Goal: Task Accomplishment & Management: Complete application form

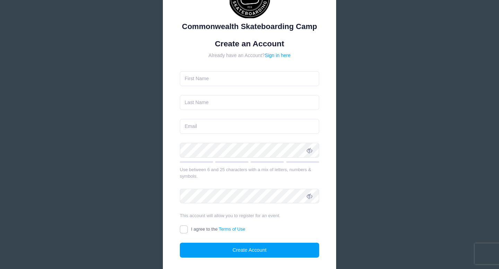
scroll to position [52, 0]
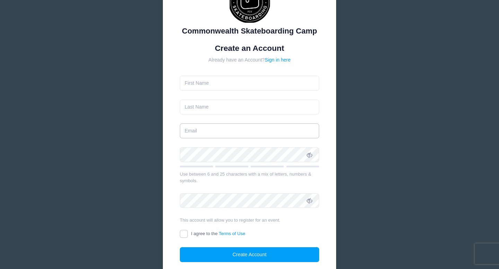
type input "[EMAIL_ADDRESS][DOMAIN_NAME]"
click at [285, 63] on div "Already have an Account? Sign in here" at bounding box center [250, 59] width 140 height 7
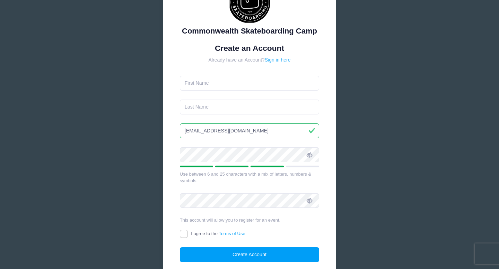
click at [284, 60] on link "Sign in here" at bounding box center [278, 60] width 26 height 6
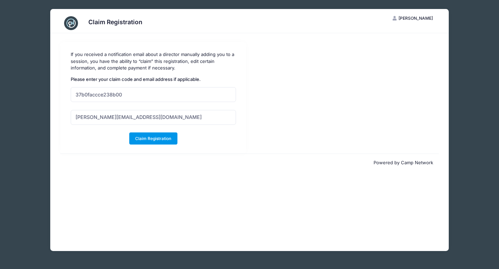
click at [157, 136] on button "Claim Registration" at bounding box center [153, 139] width 48 height 12
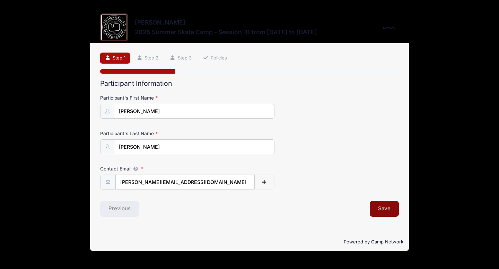
click at [388, 210] on button "Save" at bounding box center [384, 209] width 29 height 16
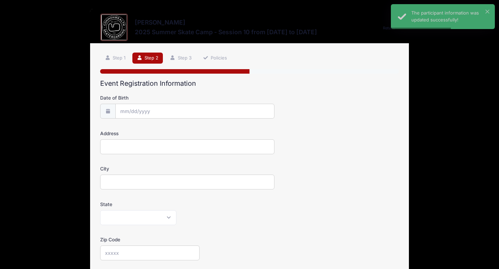
click at [167, 112] on input "Date of Birth" at bounding box center [194, 111] width 159 height 15
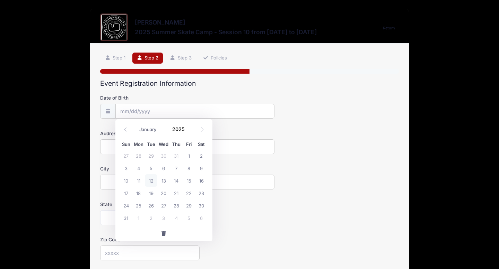
click at [184, 135] on div "January February March April May June July August September October November De…" at bounding box center [164, 130] width 88 height 16
click at [177, 128] on input "2025" at bounding box center [180, 129] width 23 height 10
click at [189, 131] on span at bounding box center [189, 132] width 5 height 5
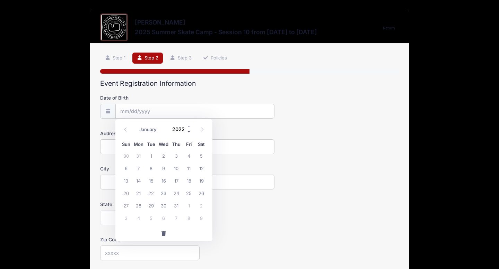
click at [189, 131] on span at bounding box center [189, 132] width 5 height 5
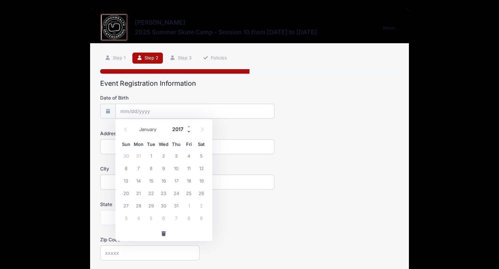
click at [189, 131] on span at bounding box center [189, 132] width 5 height 5
type input "2013"
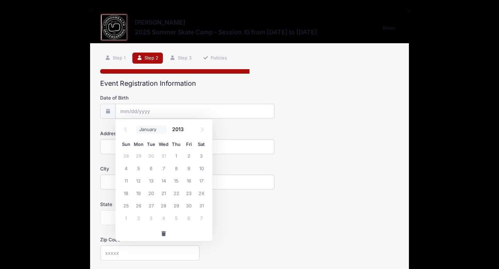
click at [149, 133] on select "January February March April May June July August September October November De…" at bounding box center [151, 129] width 31 height 9
select select "8"
click at [189, 156] on span "6" at bounding box center [189, 156] width 12 height 12
type input "09/06/2013"
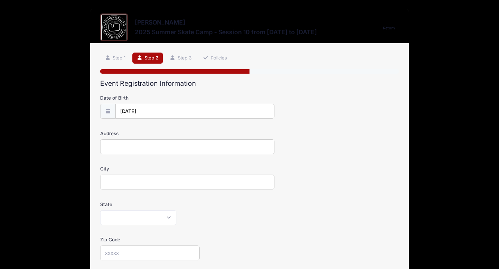
click at [189, 148] on input "Address" at bounding box center [187, 147] width 174 height 15
type input "4929 NE 35TH PL"
type input "PORTLAND"
select select "OR"
type input "97211"
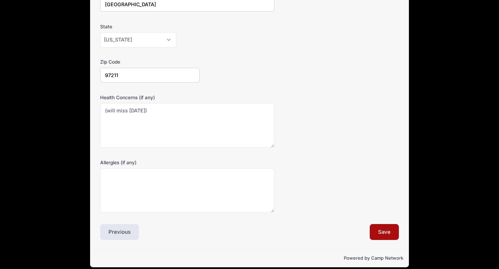
scroll to position [179, 0]
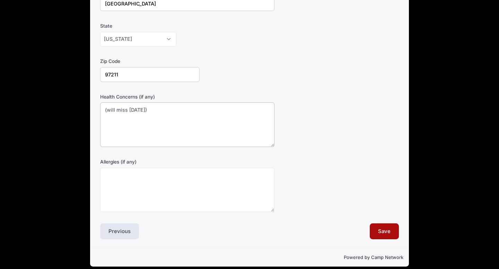
click at [198, 134] on textarea "(will miss Monday)" at bounding box center [187, 125] width 174 height 45
click at [199, 184] on textarea "Allergies (if any)" at bounding box center [187, 190] width 174 height 45
type textarea "Celiac"
click at [389, 233] on button "Save" at bounding box center [384, 232] width 29 height 16
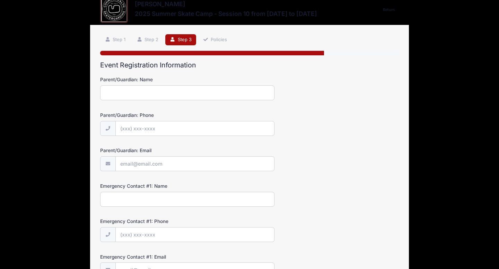
scroll to position [0, 0]
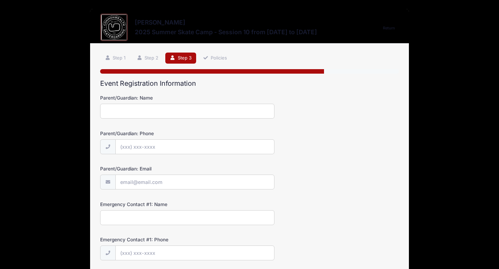
click at [189, 113] on input "Parent/Guardian: Name" at bounding box center [187, 111] width 174 height 15
type input "Ted Olin"
type input "(503) 545-4951"
type input "ted@prostportland.com"
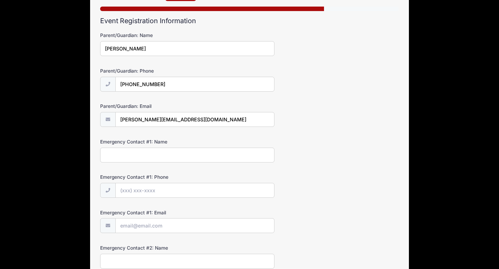
scroll to position [64, 0]
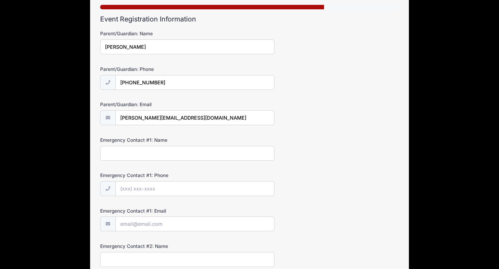
click at [186, 157] on input "Emergency Contact #1: Name" at bounding box center [187, 153] width 174 height 15
type input "Ted Olin"
type input "(503) 545-4951"
type input "ted@prostportland.com"
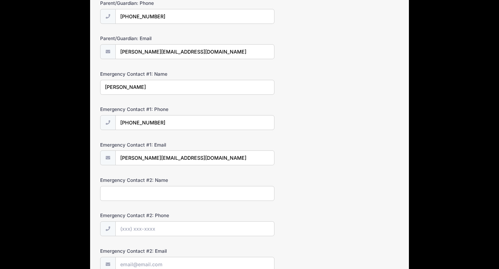
scroll to position [140, 0]
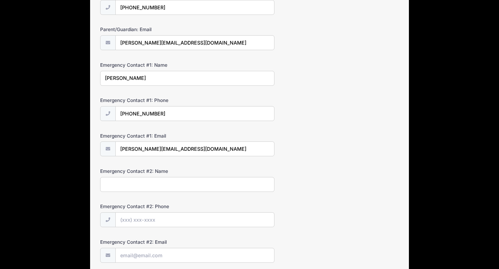
click at [183, 188] on input "Emergency Contact #2: Name" at bounding box center [187, 184] width 174 height 15
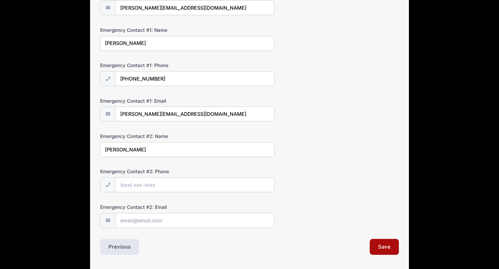
scroll to position [180, 0]
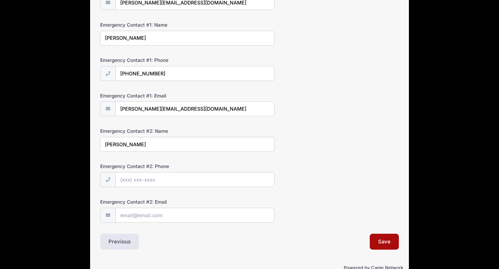
type input "Liz Buelow"
click at [183, 186] on input "Emergency Contact #2: Phone" at bounding box center [194, 179] width 159 height 15
type input "(702) 510-4660"
click at [189, 216] on input "Emergency Contact #2: Email" at bounding box center [194, 215] width 159 height 15
type input "buelowelizabeth@gmail.com"
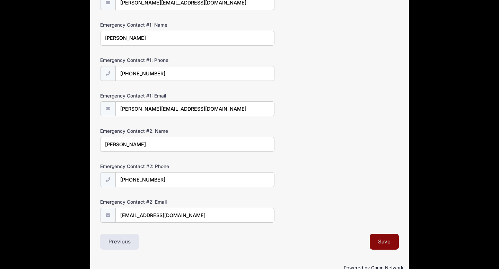
click at [382, 240] on button "Save" at bounding box center [384, 242] width 29 height 16
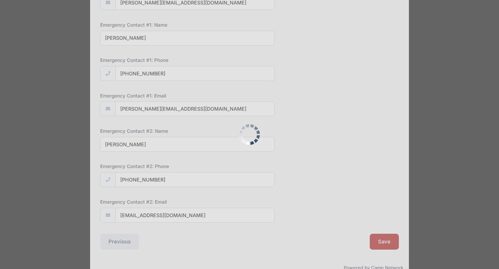
scroll to position [0, 0]
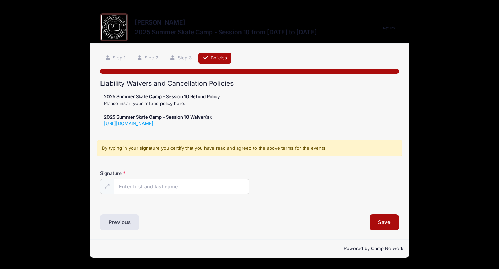
click at [216, 189] on input "Signature" at bounding box center [181, 186] width 135 height 15
type input "[PERSON_NAME]"
click at [384, 224] on button "Save" at bounding box center [384, 223] width 29 height 16
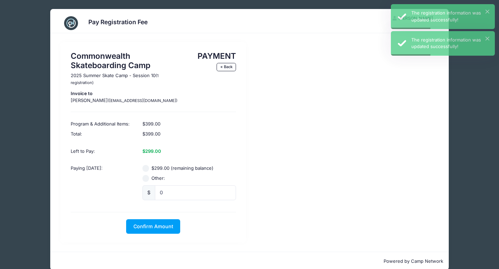
click at [145, 167] on input "$299.00 (remaining balance)" at bounding box center [145, 168] width 7 height 7
radio input "true"
click at [159, 230] on button "Confirm Amount" at bounding box center [153, 227] width 54 height 15
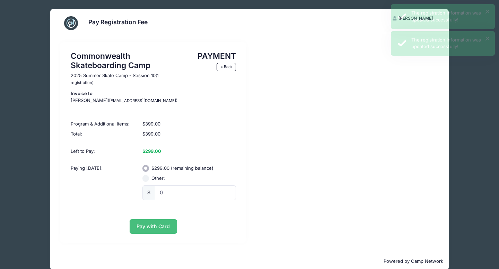
click at [159, 230] on button "Pay with Card" at bounding box center [153, 227] width 47 height 15
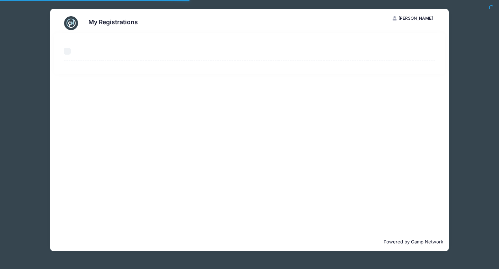
select select "50"
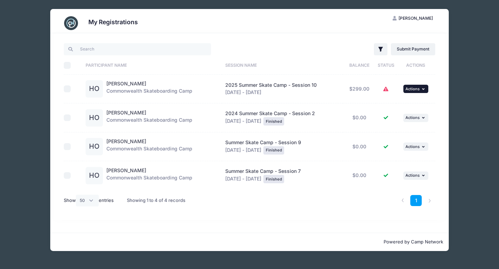
click at [422, 89] on icon "button" at bounding box center [424, 89] width 4 height 4
click at [409, 118] on link "Submit Payment" at bounding box center [393, 117] width 63 height 13
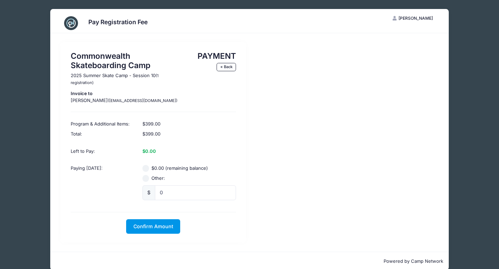
click at [166, 231] on button "Confirm Amount" at bounding box center [153, 227] width 54 height 15
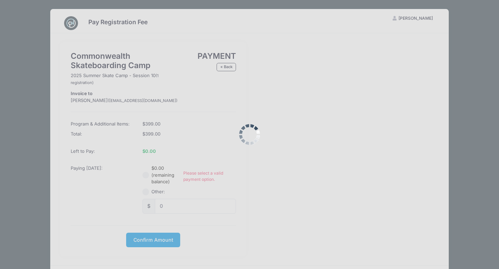
scroll to position [24, 0]
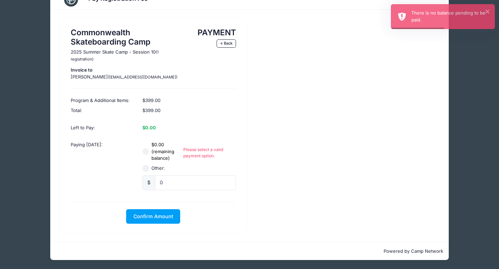
click at [338, 132] on div "Commonwealth Skateboarding Camp 2025 Summer Skate Camp - Session 10 (1 registra…" at bounding box center [249, 126] width 385 height 214
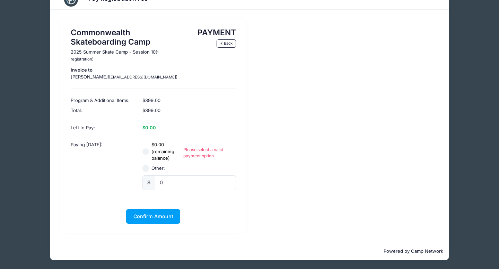
click at [226, 37] on div "PAYMENT « Back" at bounding box center [210, 56] width 57 height 57
click at [226, 40] on link "« Back" at bounding box center [225, 43] width 19 height 8
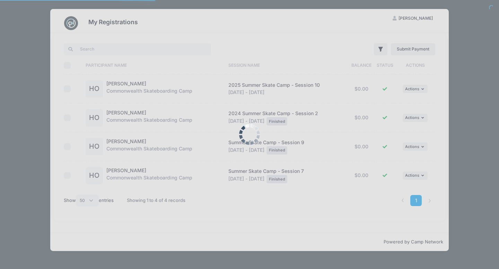
select select "50"
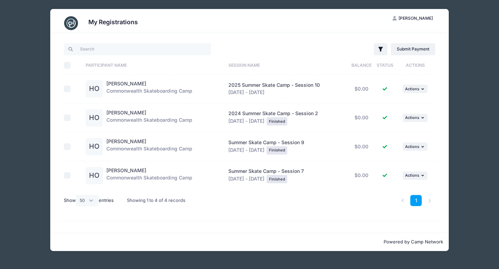
click at [476, 107] on div "My Registrations TO [PERSON_NAME] My Account Logout Filter Filter Options Show:…" at bounding box center [249, 130] width 478 height 260
click at [38, 76] on div "My Registrations TO [PERSON_NAME] My Account Logout Filter Filter Options Show:…" at bounding box center [249, 130] width 478 height 260
